Goal: Task Accomplishment & Management: Manage account settings

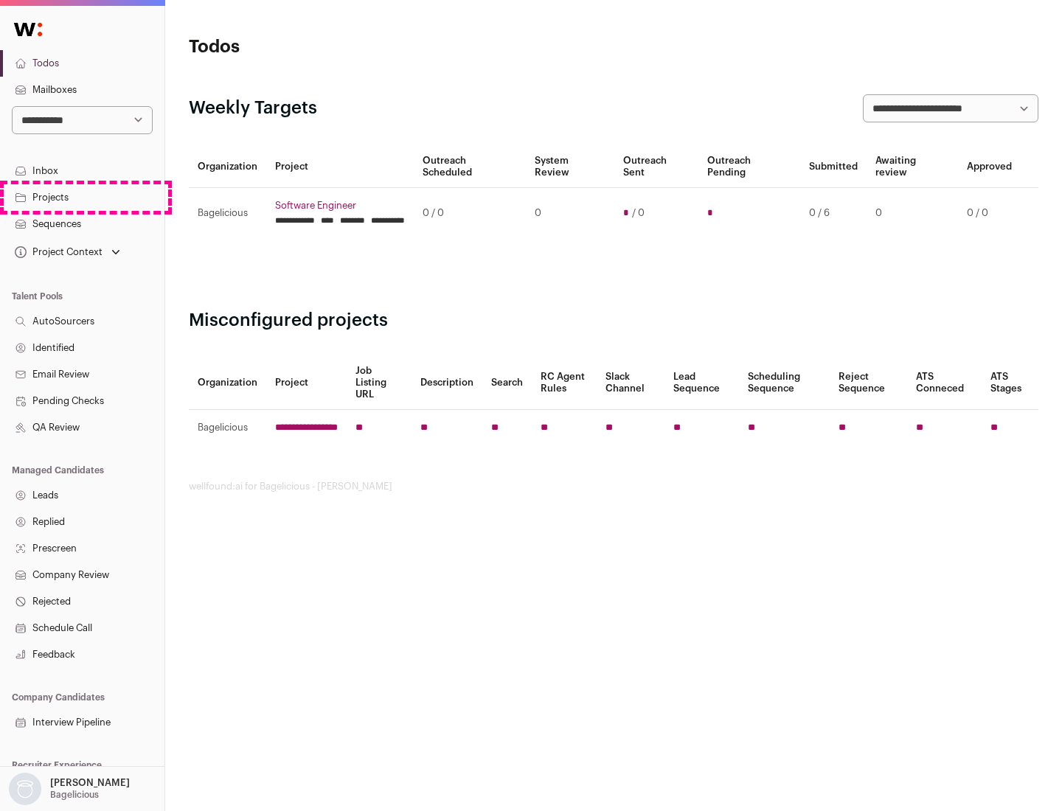
click at [82, 197] on link "Projects" at bounding box center [82, 197] width 164 height 27
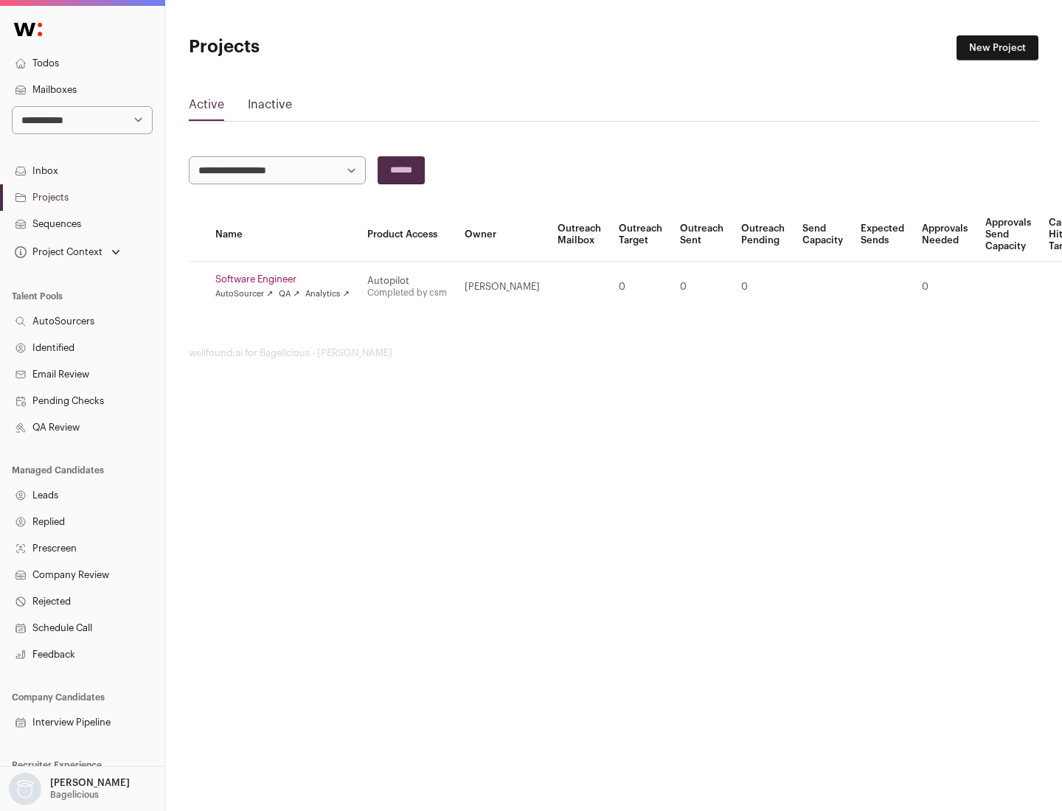
click at [287, 280] on link "Software Engineer" at bounding box center [282, 280] width 134 height 12
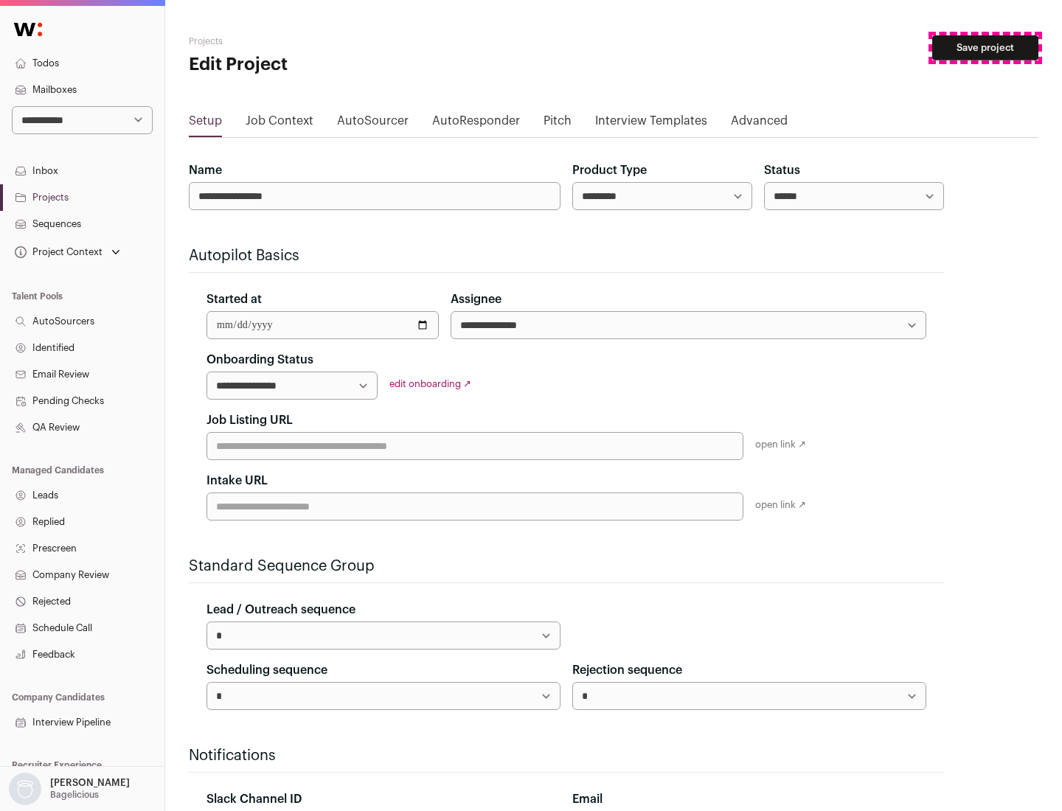
click at [985, 48] on button "Save project" at bounding box center [985, 47] width 106 height 25
